Goal: Find specific page/section: Find specific page/section

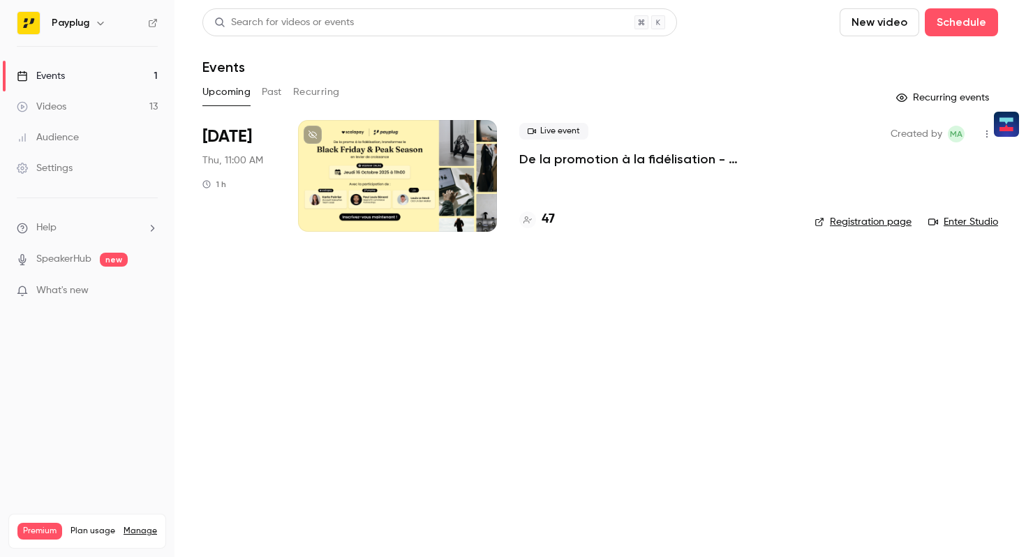
click at [388, 181] on div at bounding box center [397, 176] width 199 height 112
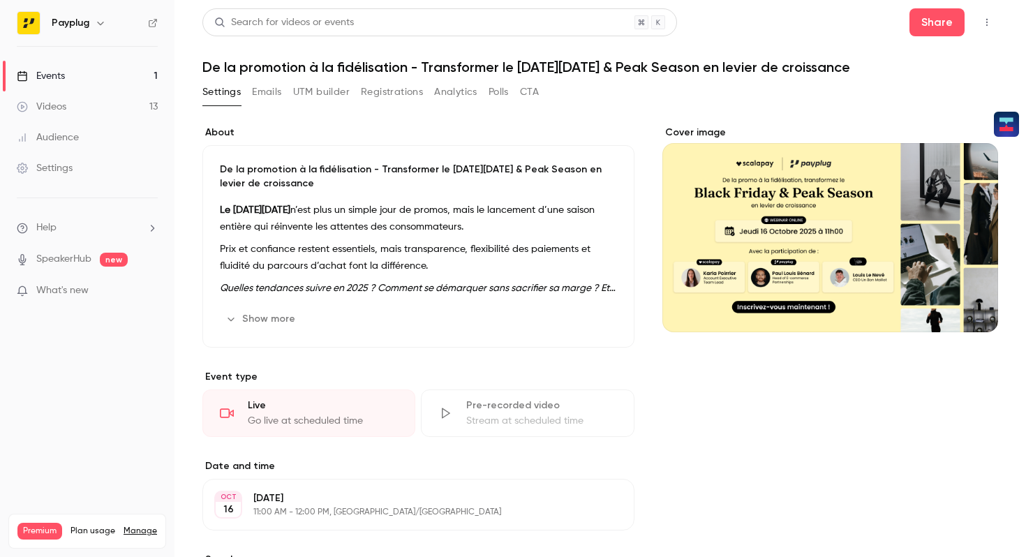
click at [311, 92] on button "UTM builder" at bounding box center [321, 92] width 57 height 22
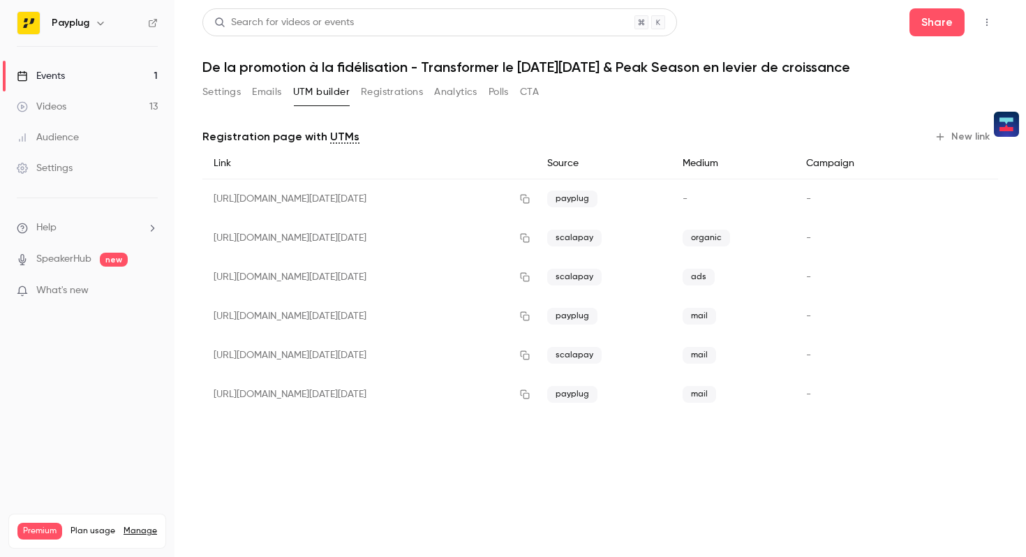
click at [268, 95] on button "Emails" at bounding box center [266, 92] width 29 height 22
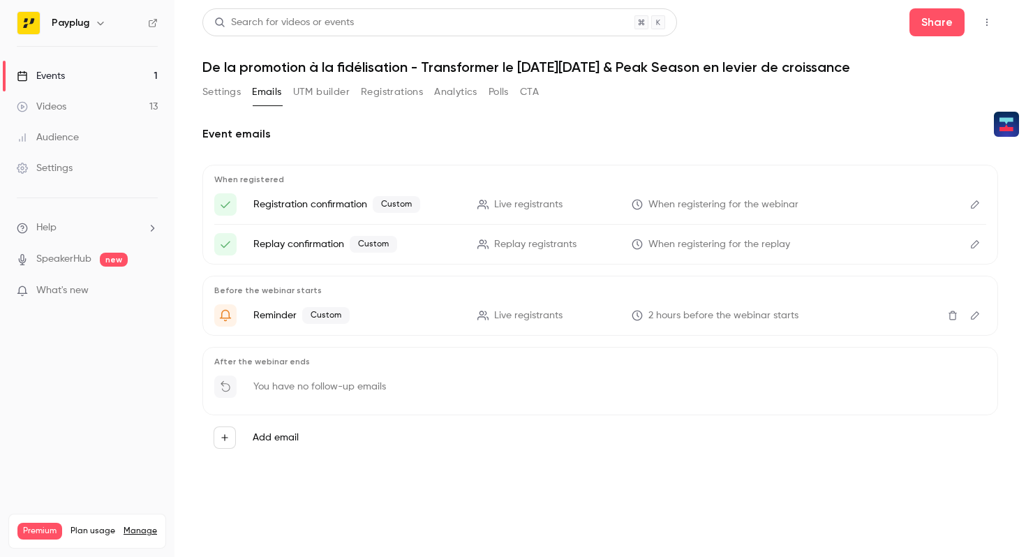
click at [366, 96] on button "Registrations" at bounding box center [392, 92] width 62 height 22
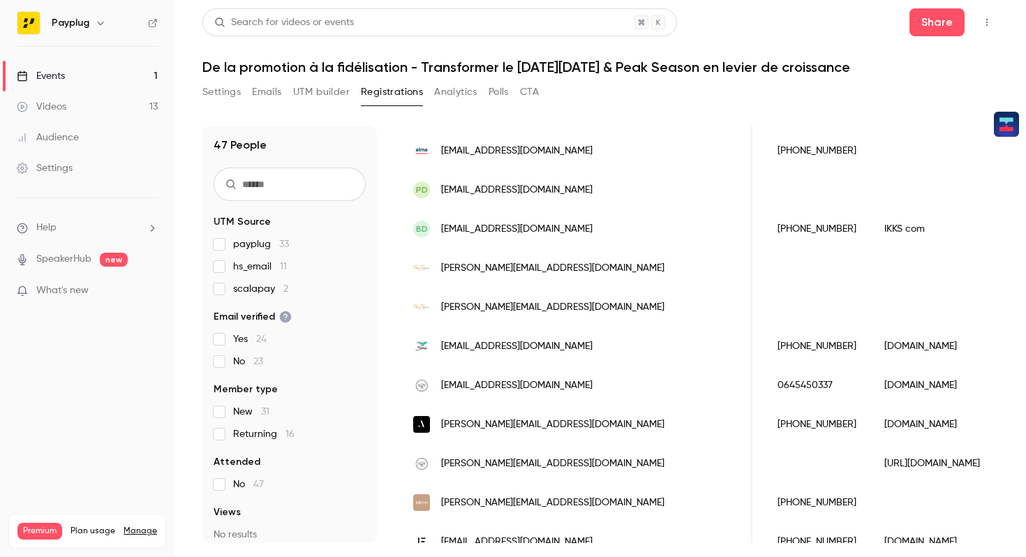
scroll to position [1553, 0]
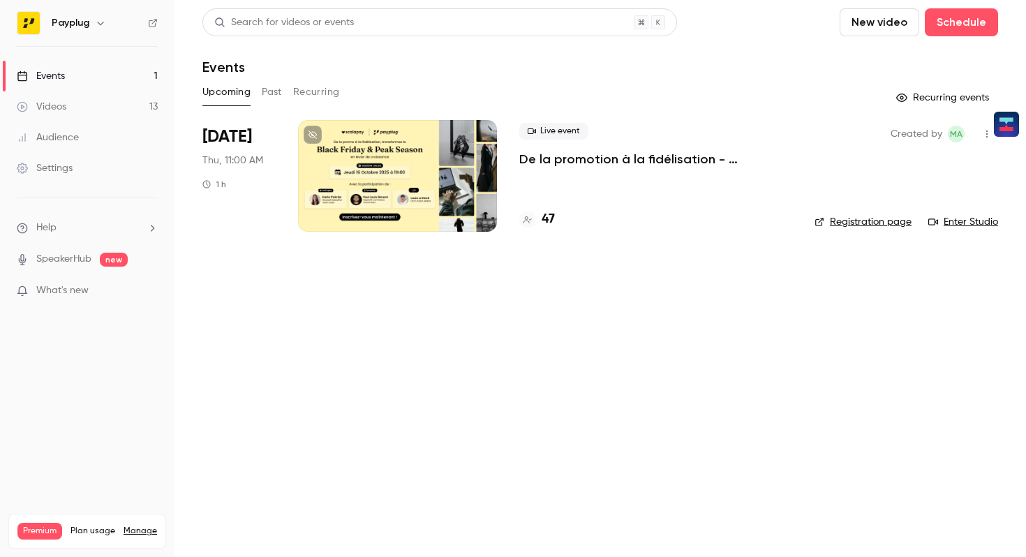
click at [421, 211] on div at bounding box center [397, 176] width 199 height 112
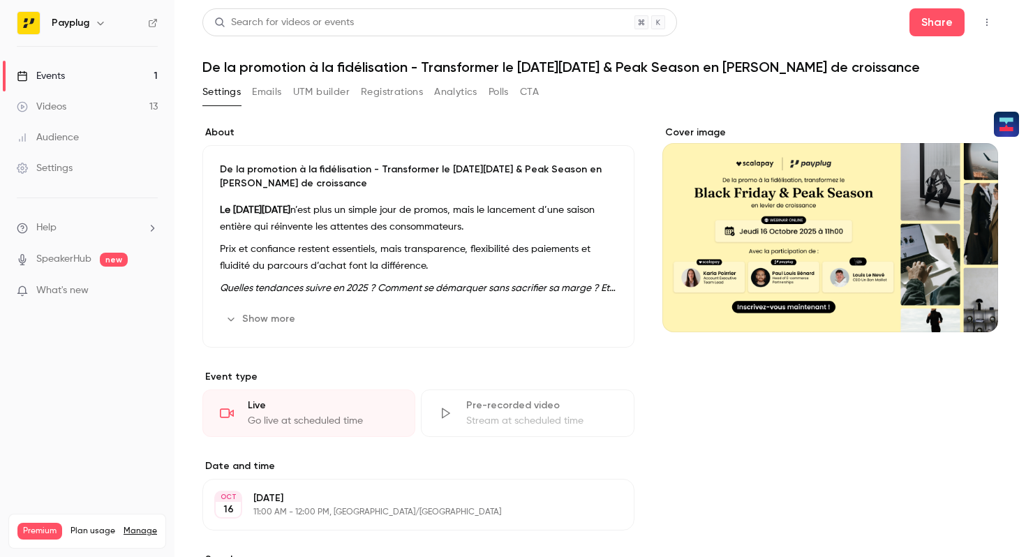
click at [389, 95] on button "Registrations" at bounding box center [392, 92] width 62 height 22
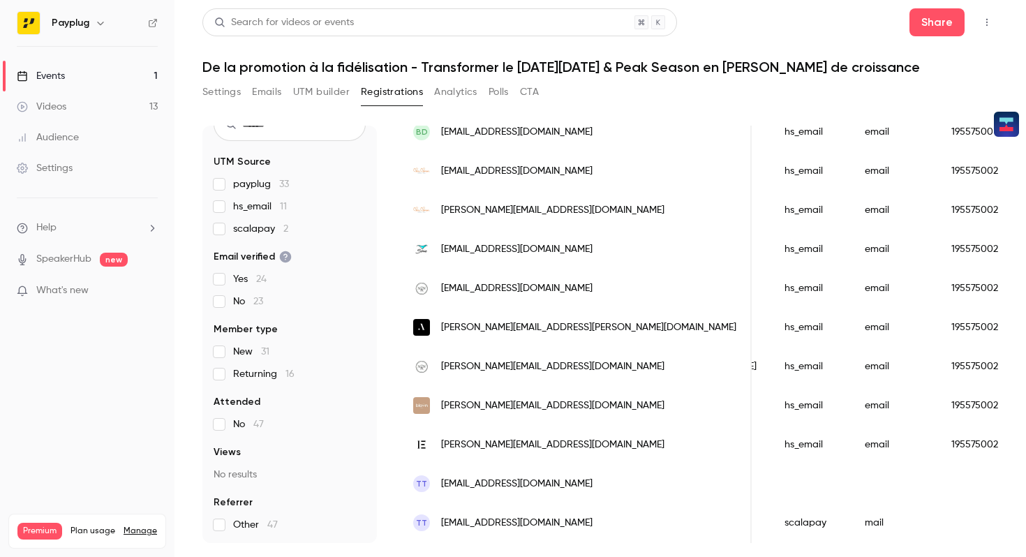
scroll to position [1538, 0]
